Goal: Find specific page/section: Find specific page/section

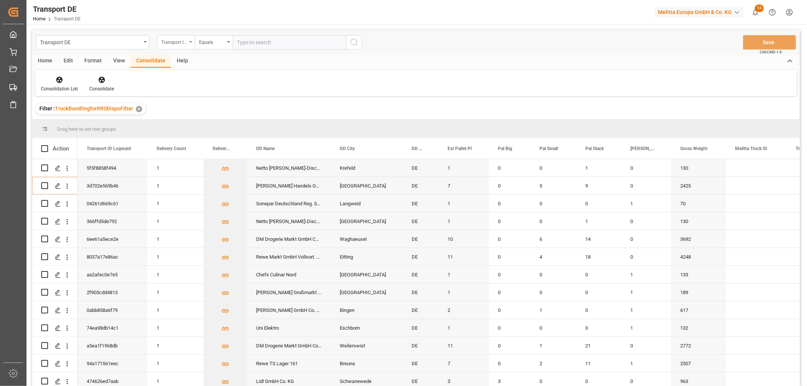
click at [173, 42] on div "Transport ID Logward" at bounding box center [174, 41] width 26 height 9
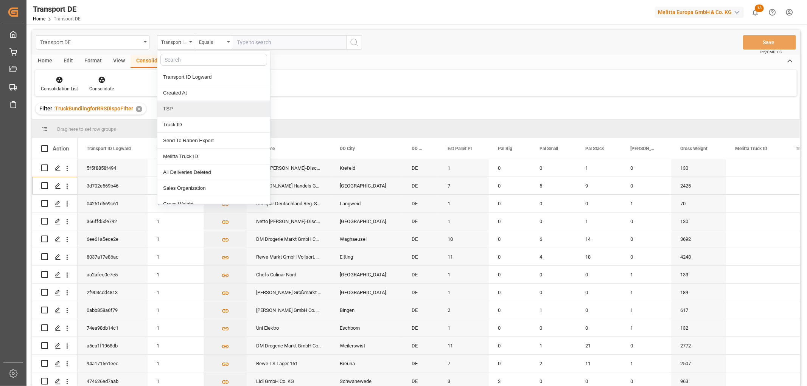
click at [174, 109] on div "TSP" at bounding box center [213, 109] width 113 height 16
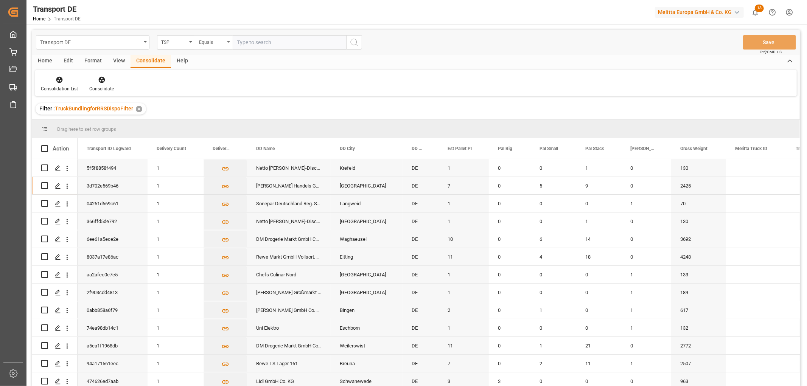
click at [209, 44] on div "Equals" at bounding box center [212, 41] width 26 height 9
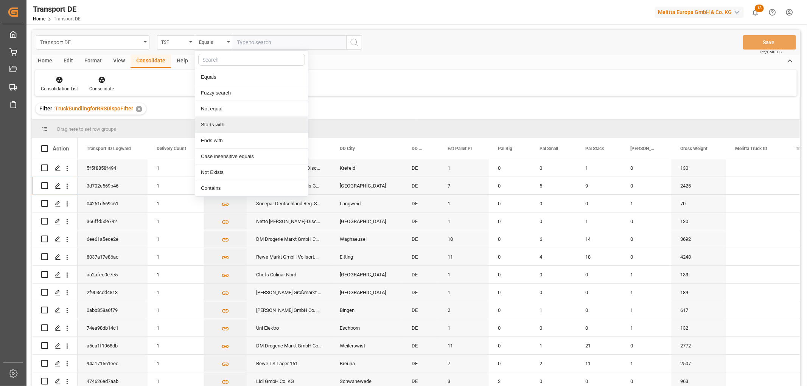
click at [220, 124] on div "Starts with" at bounding box center [251, 125] width 113 height 16
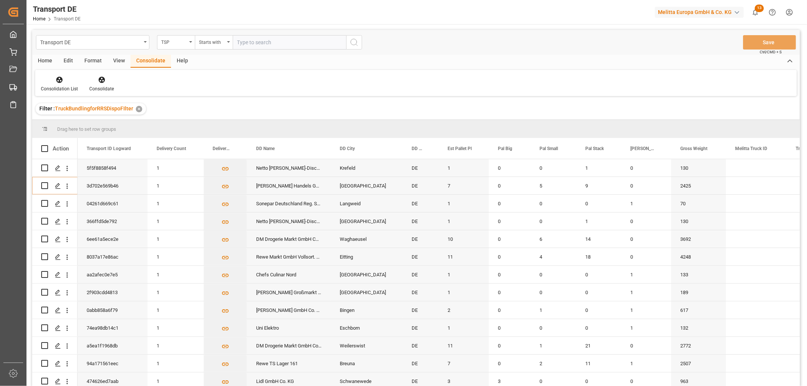
click at [246, 39] on input "text" at bounding box center [290, 42] width 114 height 14
type input "Moeller"
click at [352, 41] on icon "search button" at bounding box center [354, 42] width 9 height 9
